Goal: Task Accomplishment & Management: Complete application form

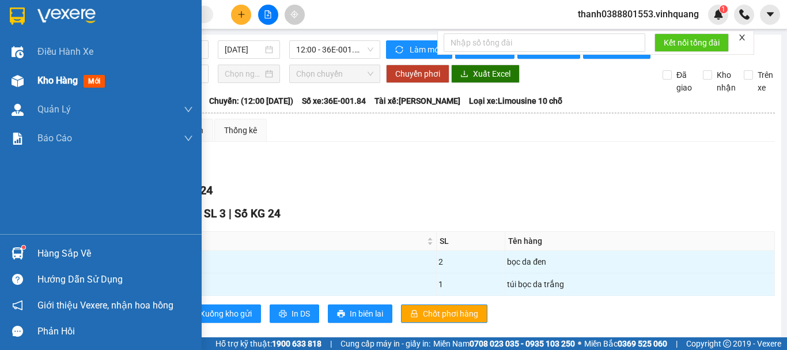
click at [21, 78] on img at bounding box center [18, 81] width 12 height 12
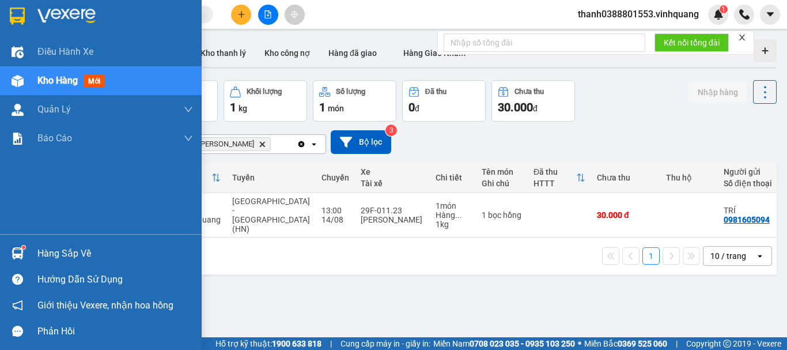
click at [24, 249] on div at bounding box center [17, 253] width 20 height 20
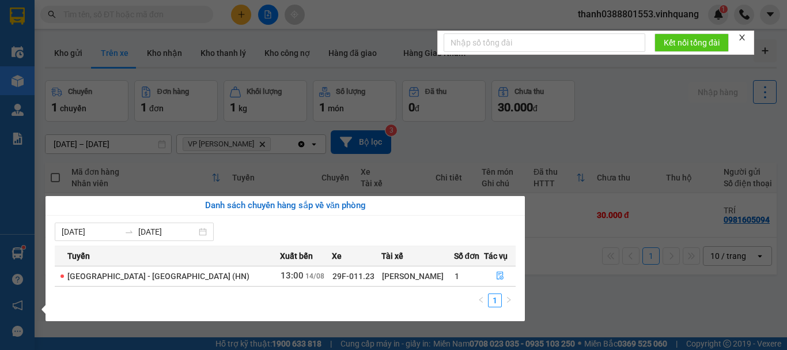
click at [341, 321] on section "Kết quả tìm kiếm ( 0 ) Bộ lọc No Data thanh0388801553.vinhquang 1 Điều hành xe …" at bounding box center [393, 175] width 787 height 350
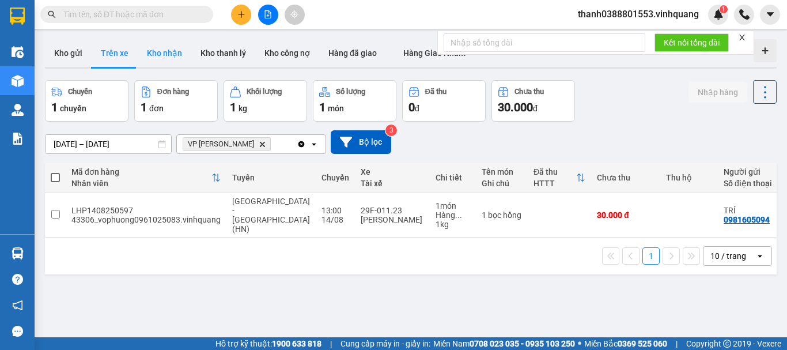
click at [160, 50] on button "Kho nhận" at bounding box center [165, 53] width 54 height 28
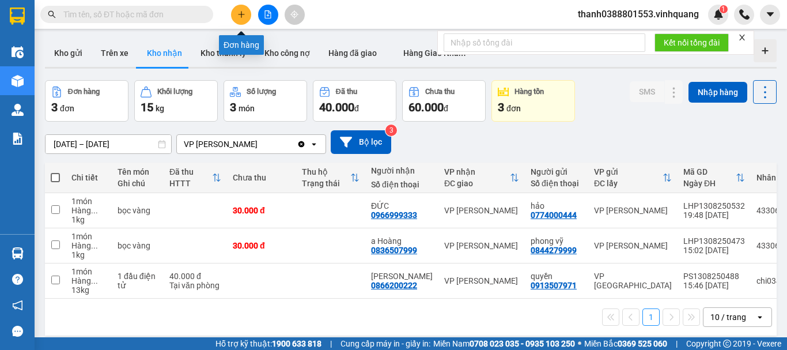
click at [235, 20] on button at bounding box center [241, 15] width 20 height 20
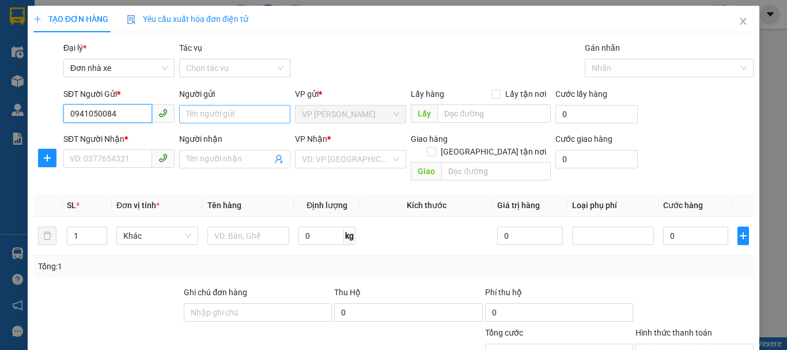
type input "0941050084"
click at [217, 110] on input "Người gửi" at bounding box center [234, 114] width 111 height 18
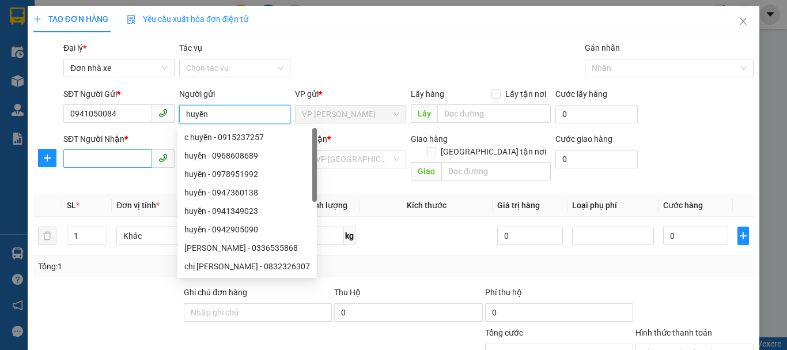
type input "huyền"
click at [138, 158] on input "SĐT Người Nhận *" at bounding box center [107, 158] width 89 height 18
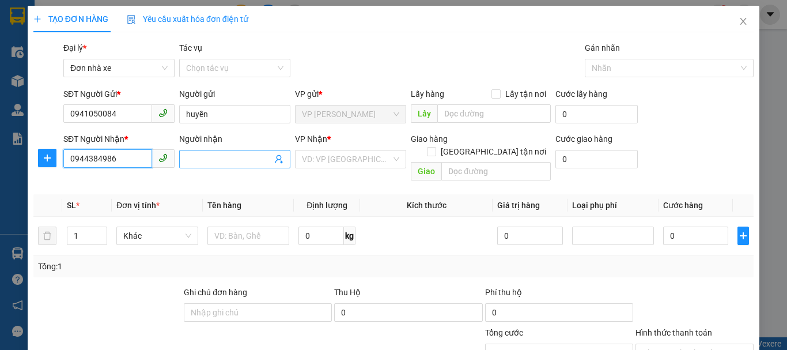
type input "0944384986"
click at [209, 158] on input "Người nhận" at bounding box center [229, 159] width 86 height 13
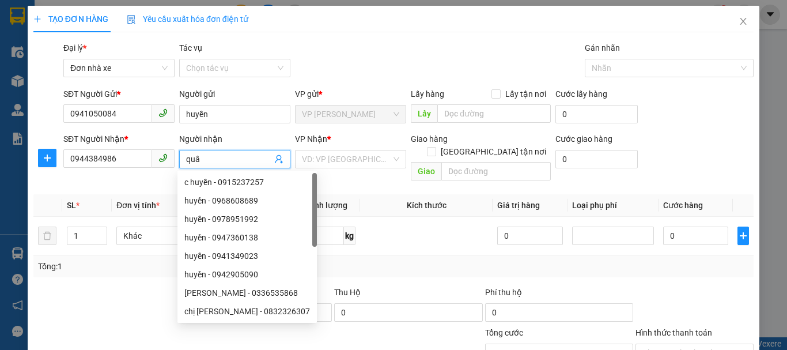
type input "quân"
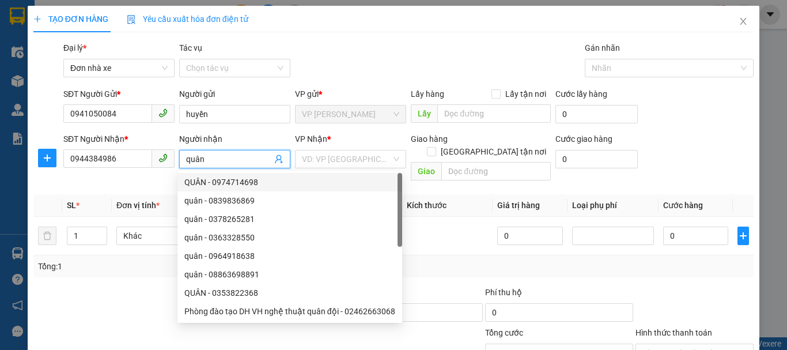
click at [350, 173] on div "QUÂN - 0974714698" at bounding box center [289, 182] width 225 height 18
type input "0974714698"
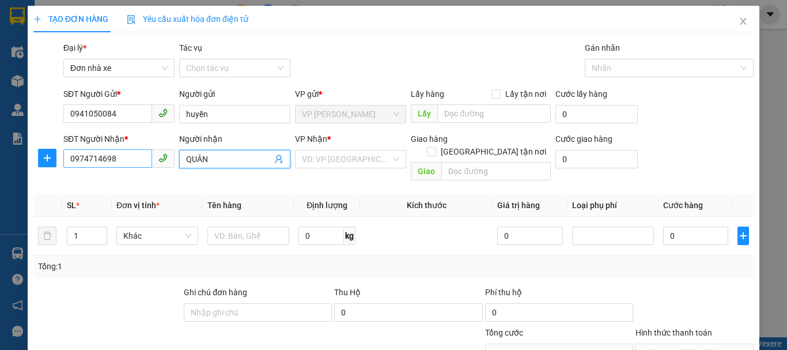
type input "QUÂN"
drag, startPoint x: 123, startPoint y: 158, endPoint x: 45, endPoint y: 160, distance: 78.4
click at [45, 160] on div "SĐT Người Nhận * 0974714698 0974714698 Người nhận QUÂN VP Nhận * VD: VP [GEOGRA…" at bounding box center [393, 158] width 722 height 53
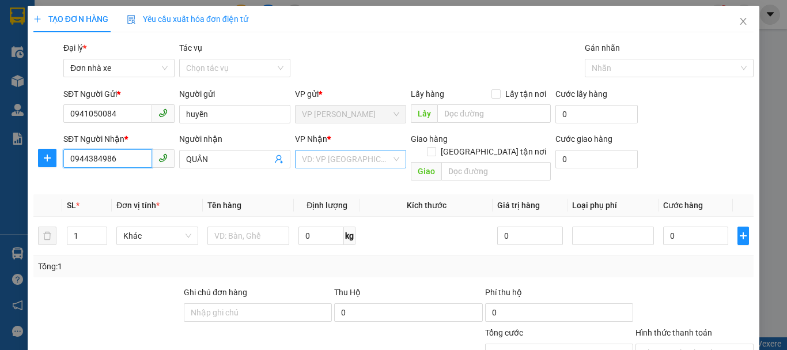
type input "0944384986"
click at [325, 154] on input "search" at bounding box center [346, 158] width 89 height 17
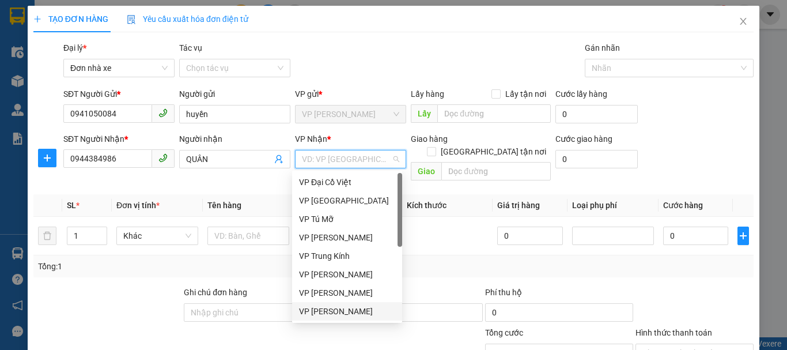
click at [351, 307] on div "VP [PERSON_NAME]" at bounding box center [347, 311] width 96 height 13
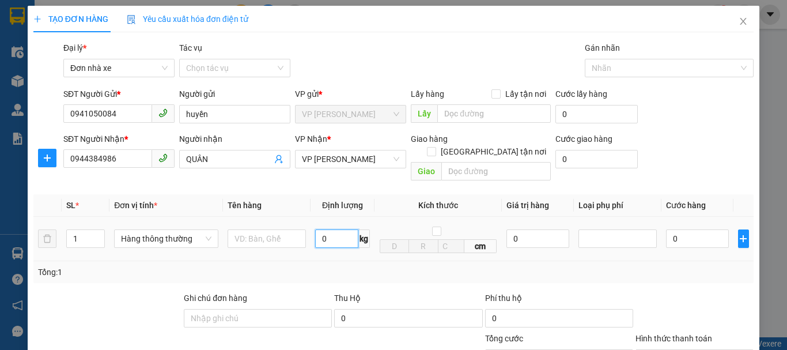
click at [327, 233] on input "0" at bounding box center [336, 238] width 43 height 18
type input "2"
click at [286, 229] on input "text" at bounding box center [266, 238] width 78 height 18
type input "30.000"
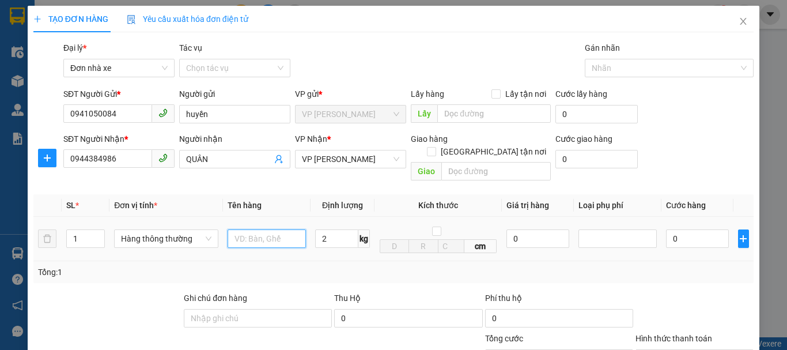
type input "30.000"
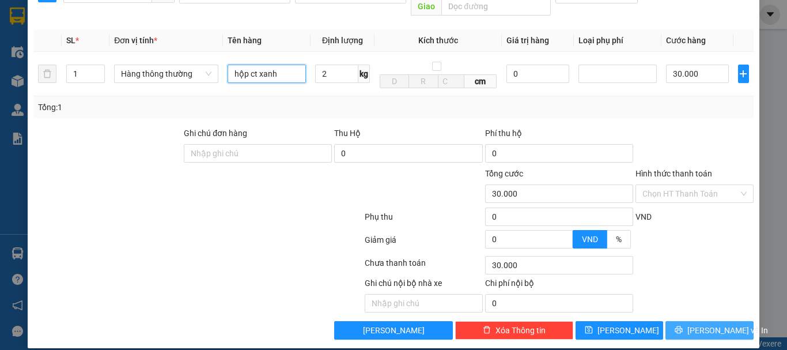
type input "hộp ct xanh"
click at [682, 325] on icon "printer" at bounding box center [678, 329] width 8 height 8
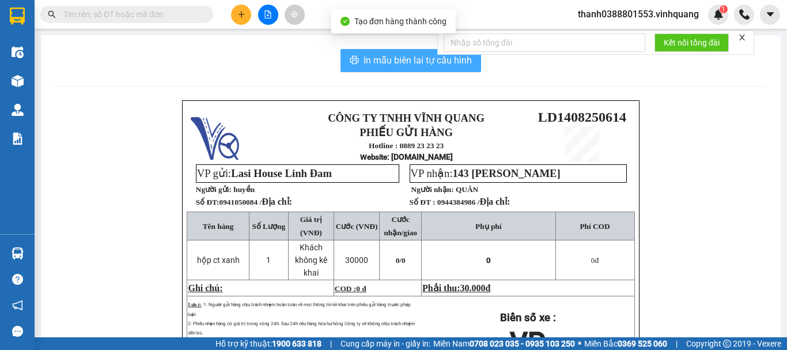
click at [409, 57] on span "In mẫu biên lai tự cấu hình" at bounding box center [417, 60] width 108 height 14
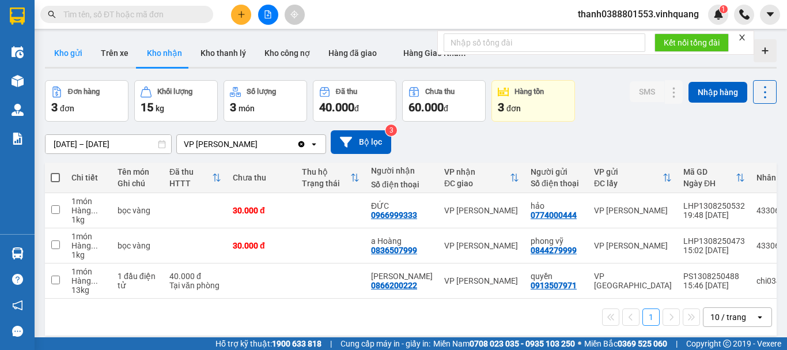
click at [60, 49] on button "Kho gửi" at bounding box center [68, 53] width 47 height 28
